Goal: Contribute content

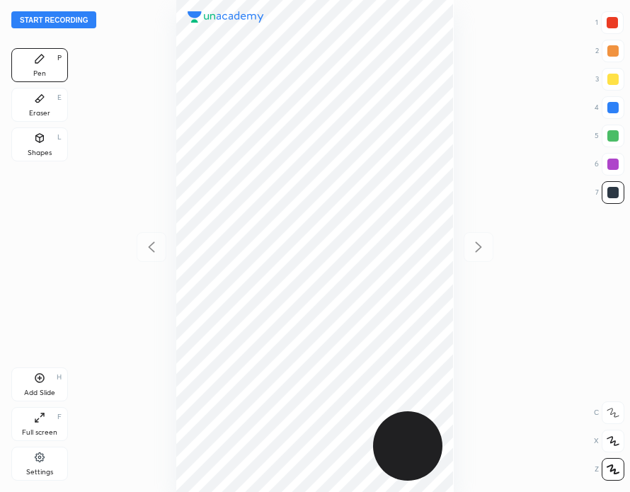
scroll to position [492, 403]
click at [71, 22] on button "Start recording" at bounding box center [53, 19] width 85 height 17
click at [610, 22] on div at bounding box center [612, 22] width 11 height 11
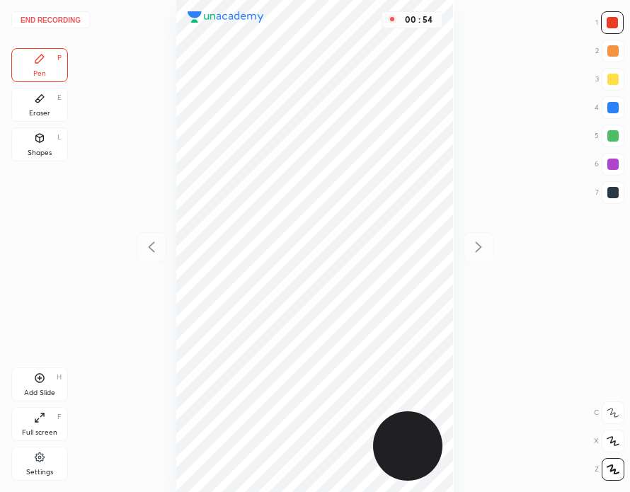
click at [609, 115] on div at bounding box center [613, 107] width 23 height 23
click at [42, 106] on div "Eraser E" at bounding box center [39, 105] width 57 height 34
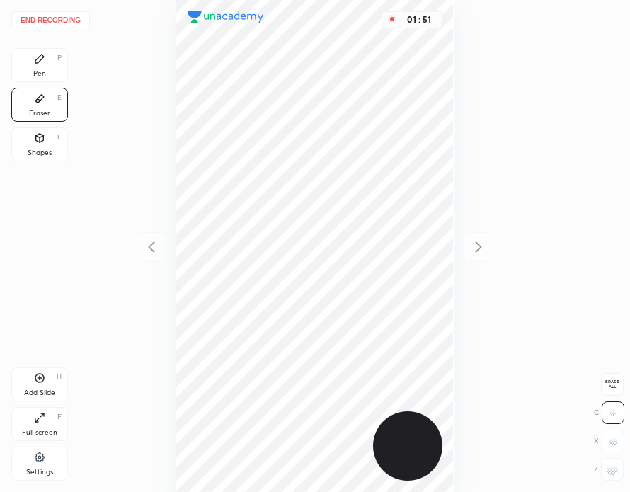
click at [51, 66] on div "Pen P" at bounding box center [39, 65] width 57 height 34
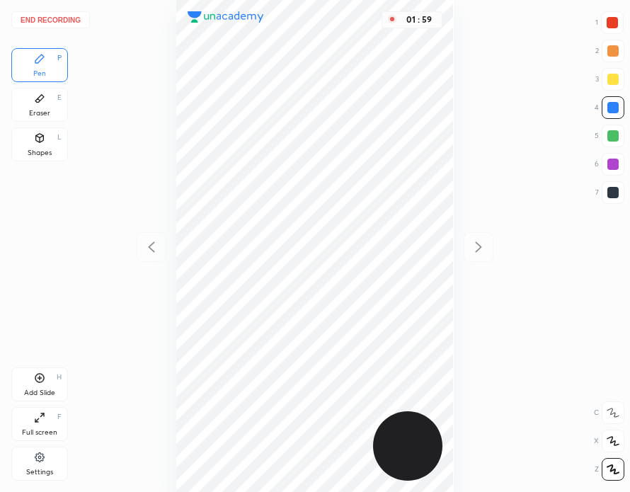
click at [49, 382] on div "Add Slide H" at bounding box center [39, 384] width 57 height 34
click at [59, 382] on div "Add Slide H" at bounding box center [39, 384] width 57 height 34
click at [614, 23] on div at bounding box center [612, 22] width 11 height 11
click at [67, 23] on button "End recording" at bounding box center [50, 19] width 79 height 17
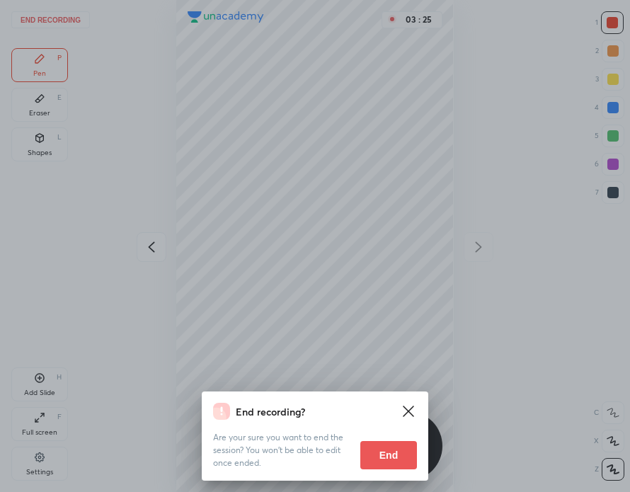
click at [395, 454] on button "End" at bounding box center [388, 455] width 57 height 28
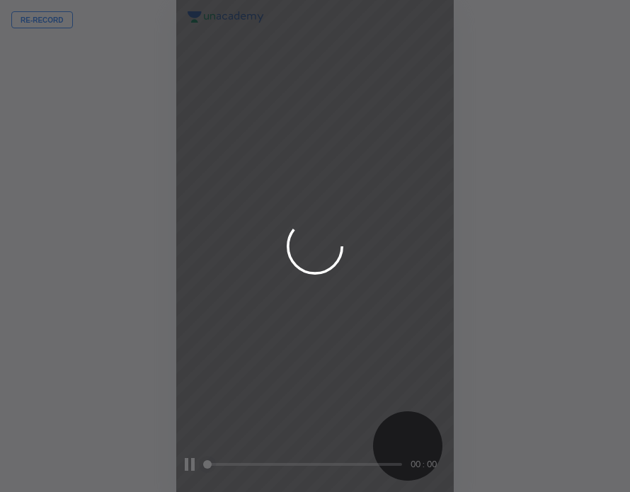
click at [383, 447] on div at bounding box center [315, 246] width 630 height 492
